Goal: Task Accomplishment & Management: Manage account settings

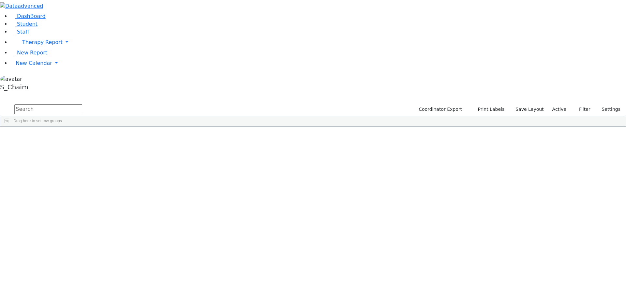
click at [362, 127] on div "Site" at bounding box center [348, 132] width 28 height 10
click at [35, 66] on span "New Calendar" at bounding box center [34, 63] width 37 height 6
click at [31, 79] on span "Calendar" at bounding box center [25, 76] width 23 height 6
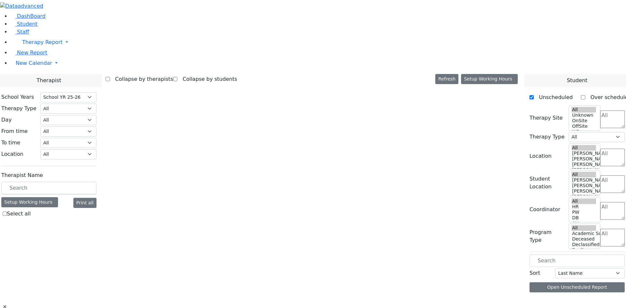
select select "212"
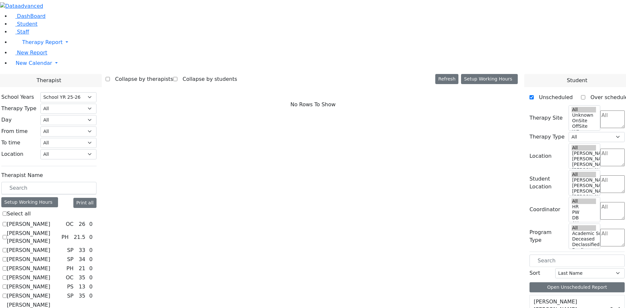
checkbox input "true"
select select "2"
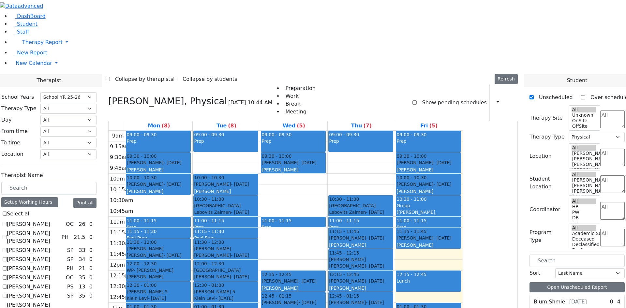
click at [460, 209] on div "([PERSON_NAME], [PERSON_NAME])" at bounding box center [429, 215] width 64 height 13
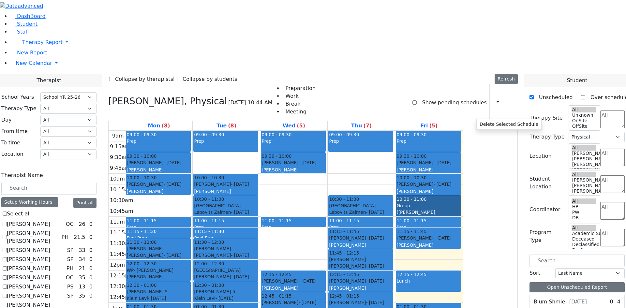
click at [461, 195] on link "10:30 - 11:00 Group (Phillip, Guttman)" at bounding box center [428, 205] width 65 height 21
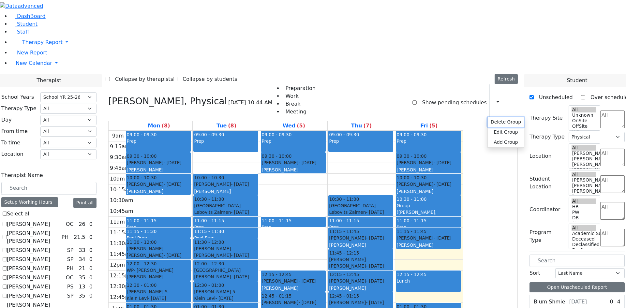
click at [495, 121] on button "Delete Group" at bounding box center [506, 122] width 36 height 10
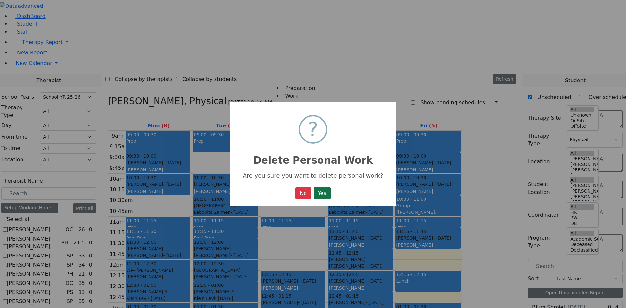
click at [327, 193] on button "Yes" at bounding box center [322, 193] width 17 height 12
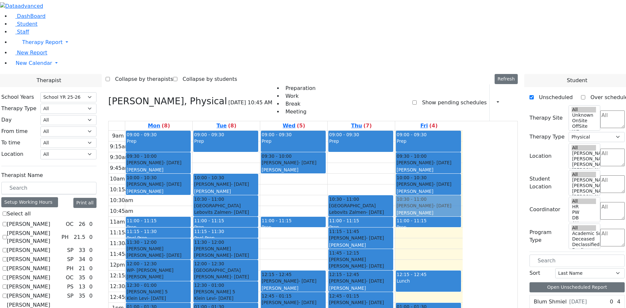
drag, startPoint x: 496, startPoint y: 150, endPoint x: 491, endPoint y: 123, distance: 28.2
click at [463, 131] on div "09:00 - 09:30 Prep 09:30 - 10:00 Falkowitz Yitzchok - 05/20/2014 Volfman Dovid …" at bounding box center [429, 260] width 68 height 258
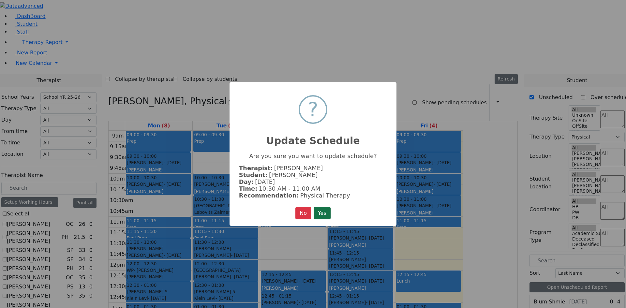
click at [326, 211] on button "Yes" at bounding box center [322, 213] width 17 height 12
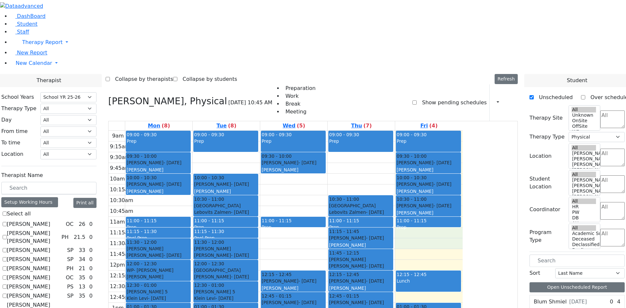
drag, startPoint x: 489, startPoint y: 142, endPoint x: 489, endPoint y: 148, distance: 6.2
click at [463, 150] on div "9am 9:15am 9:30am 9:45am 10am 10:15am 10:30am 10:45am 11am 11:15am 11:30am 11:4…" at bounding box center [286, 260] width 354 height 258
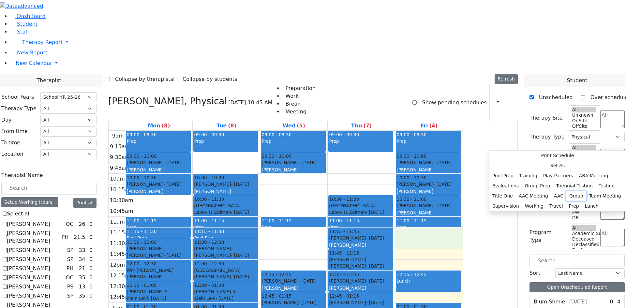
click at [568, 191] on button "Group" at bounding box center [577, 196] width 20 height 10
select select "5"
select select "11:15:00"
select select "11:45:00"
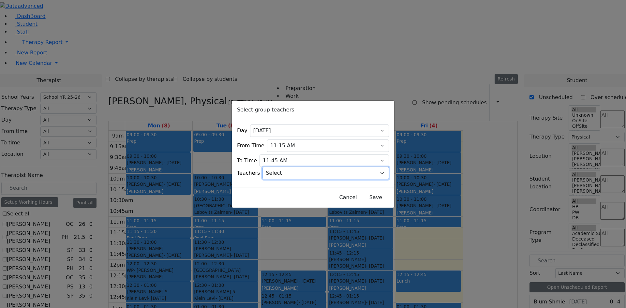
click at [372, 173] on select "Select Aliza, Ptalis Atara, Gross Avraham (Alan), Feigenbaum Bluma, Kramer Brac…" at bounding box center [326, 173] width 127 height 12
select select "2072"
click at [271, 167] on select "Select Aliza, Ptalis Atara, Gross Avraham (Alan), Feigenbaum Bluma, Kramer Brac…" at bounding box center [326, 173] width 127 height 12
click at [361, 193] on button "Save" at bounding box center [375, 197] width 29 height 12
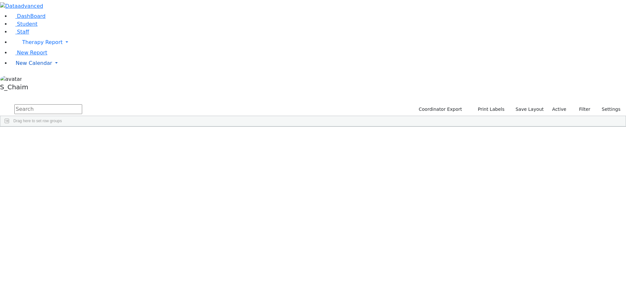
click at [30, 66] on span "New Calendar" at bounding box center [34, 63] width 37 height 6
click at [33, 79] on span "Calendar" at bounding box center [25, 76] width 23 height 6
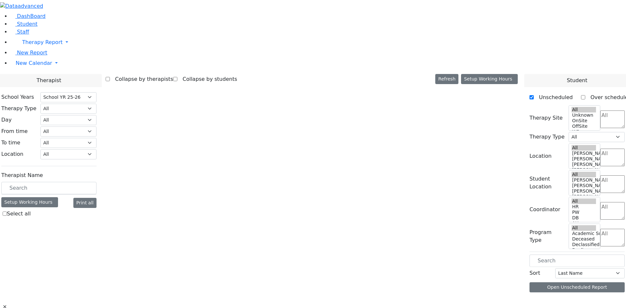
select select "212"
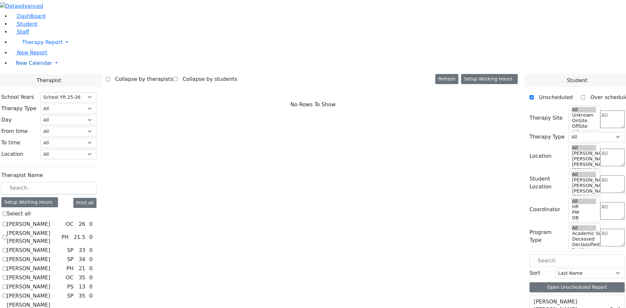
click at [31, 66] on span "New Calendar" at bounding box center [34, 63] width 37 height 6
click at [30, 87] on span "Teacher Report" at bounding box center [35, 84] width 39 height 6
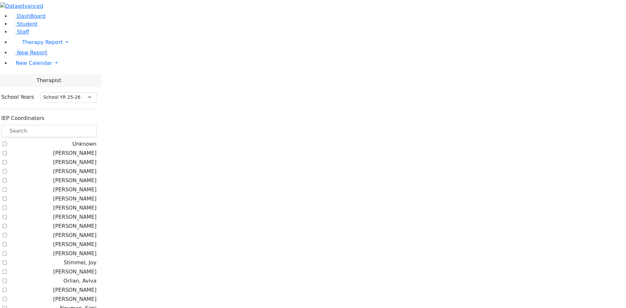
select select "212"
click at [22, 66] on span "New Calendar" at bounding box center [34, 63] width 37 height 6
click at [28, 79] on span "Calendar" at bounding box center [25, 76] width 23 height 6
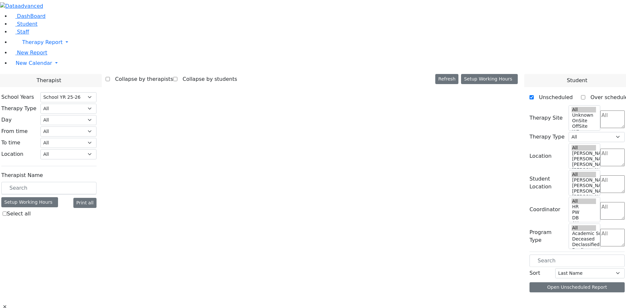
select select "212"
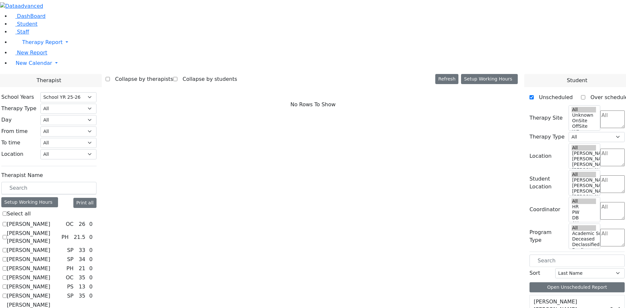
checkbox input "true"
select select "2"
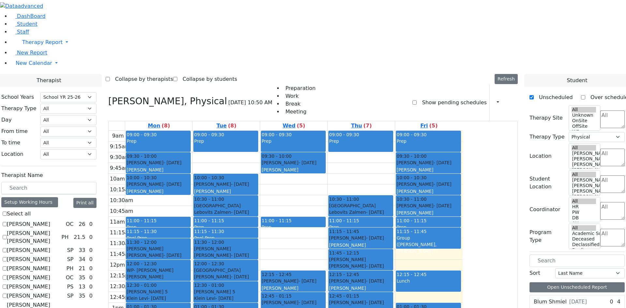
click at [460, 235] on div "Group (Phillip, Guttman)" at bounding box center [429, 245] width 64 height 20
click at [479, 151] on button "Delete Selected Schedule" at bounding box center [507, 152] width 65 height 10
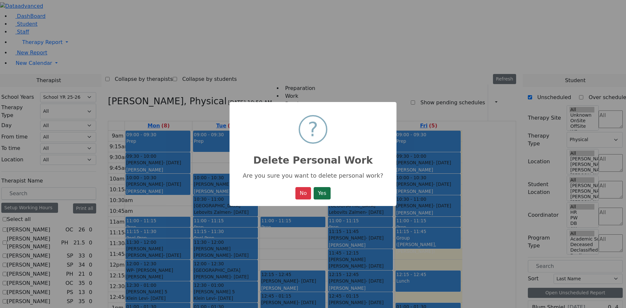
click at [328, 192] on button "Yes" at bounding box center [322, 193] width 17 height 12
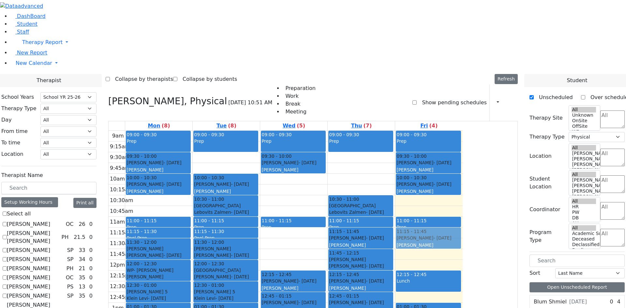
drag, startPoint x: 488, startPoint y: 114, endPoint x: 491, endPoint y: 143, distance: 29.8
click at [463, 143] on div "09:00 - 09:30 Prep 09:30 - 10:00 Falkowitz Yitzchok - 05/20/2014 Volfman Dovid …" at bounding box center [429, 260] width 68 height 258
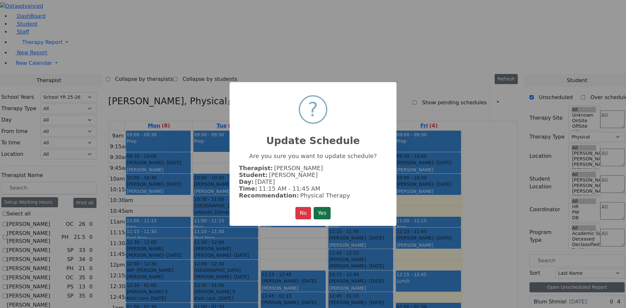
click at [318, 213] on button "Yes" at bounding box center [322, 213] width 17 height 12
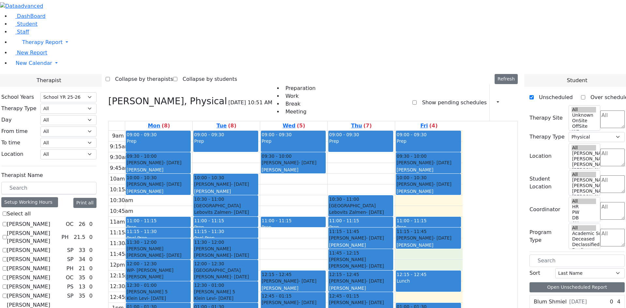
drag, startPoint x: 473, startPoint y: 165, endPoint x: 475, endPoint y: 174, distance: 9.7
click at [463, 174] on div "9am 9:15am 9:30am 9:45am 10am 10:15am 10:30am 10:45am 11am 11:15am 11:30am 11:4…" at bounding box center [286, 260] width 354 height 258
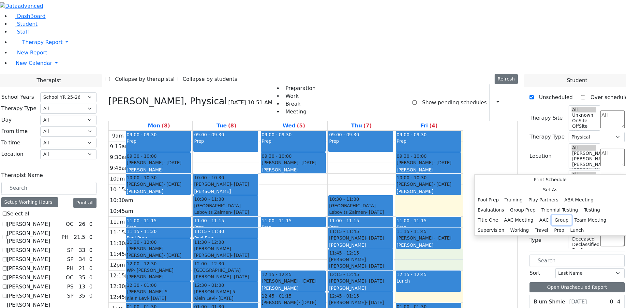
click at [555, 215] on button "Group" at bounding box center [562, 220] width 20 height 10
select select "5"
select select "11:45:00"
select select "12:15:00"
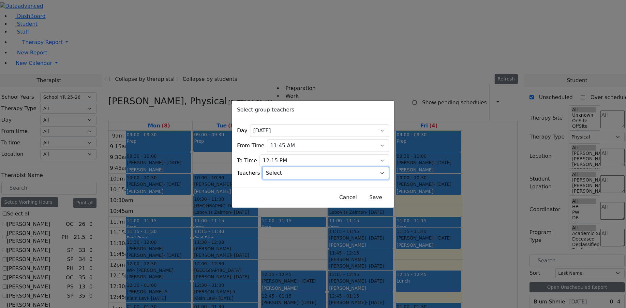
click at [373, 171] on select "Select Aliza, Ptalis Atara, Gross Avraham (Alan), Feigenbaum Bluma, Kramer Brac…" at bounding box center [326, 173] width 127 height 12
select select "2072"
click at [271, 167] on select "Select Aliza, Ptalis Atara, Gross Avraham (Alan), Feigenbaum Bluma, Kramer Brac…" at bounding box center [326, 173] width 127 height 12
click at [362, 195] on button "Save" at bounding box center [375, 197] width 29 height 12
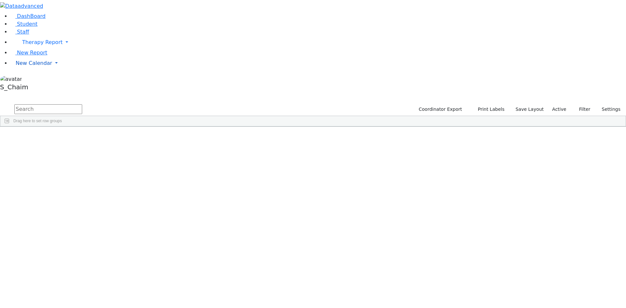
click at [24, 70] on link "New Calendar" at bounding box center [318, 63] width 616 height 13
click at [27, 79] on span "Calendar" at bounding box center [25, 76] width 23 height 6
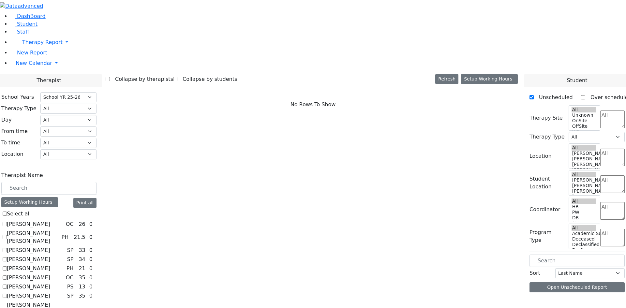
select select "212"
click at [97, 104] on select "All Psych Hearing Vision Speech Physical Occupational" at bounding box center [68, 109] width 56 height 10
select select "3"
click at [97, 104] on select "All Psych Hearing Vision Speech Physical Occupational" at bounding box center [68, 109] width 56 height 10
select select "3"
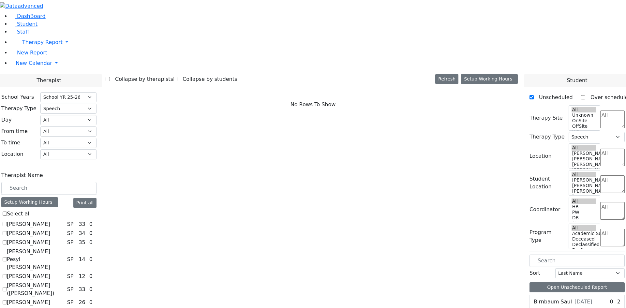
checkbox input "true"
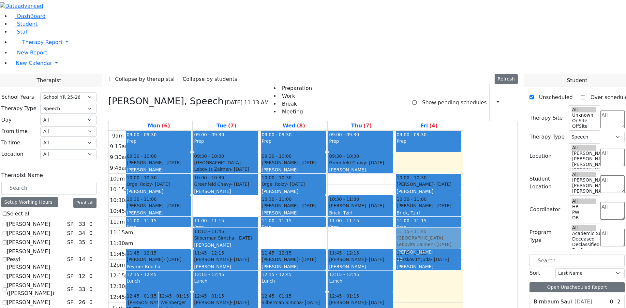
drag, startPoint x: 479, startPoint y: 66, endPoint x: 489, endPoint y: 145, distance: 79.2
click at [463, 145] on div "09:00 - 09:30 Prep 09:30 - 10:00 Neshuma School Lebovits Zalmen - 12/20/2014 Vo…" at bounding box center [429, 260] width 68 height 258
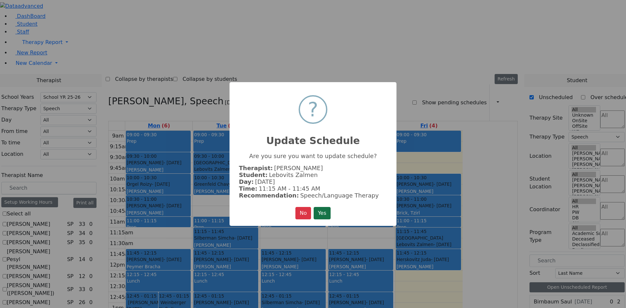
click at [326, 214] on button "Yes" at bounding box center [322, 213] width 17 height 12
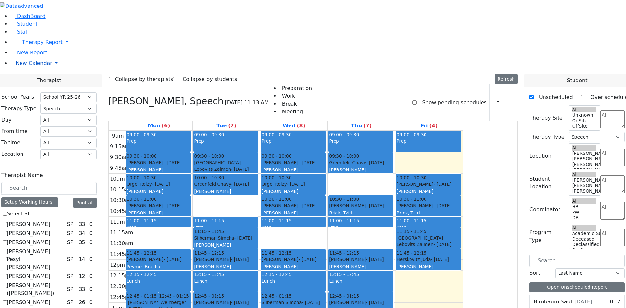
click at [22, 66] on span "New Calendar" at bounding box center [34, 63] width 37 height 6
click at [29, 87] on span "Teacher Report" at bounding box center [35, 84] width 39 height 6
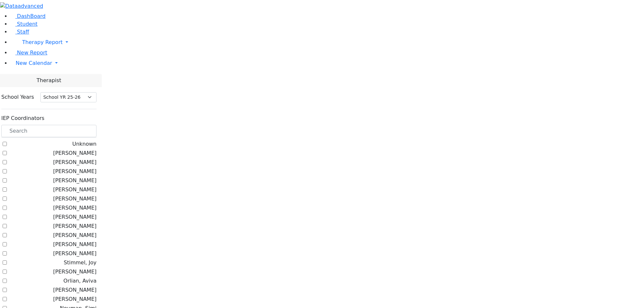
select select "212"
click at [97, 125] on input "text" at bounding box center [48, 131] width 95 height 12
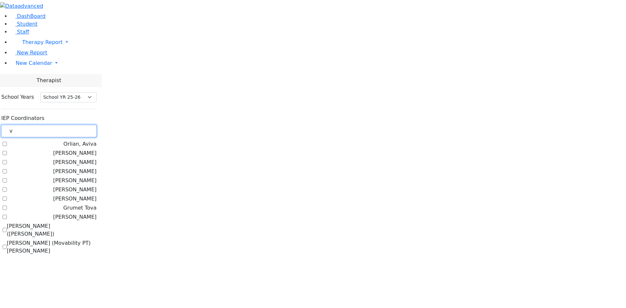
scroll to position [0, 0]
type input "v"
click at [97, 213] on label "[PERSON_NAME]" at bounding box center [74, 217] width 43 height 8
click at [7, 215] on input "[PERSON_NAME]" at bounding box center [5, 217] width 4 height 4
checkbox input "true"
